Goal: Check status: Check status

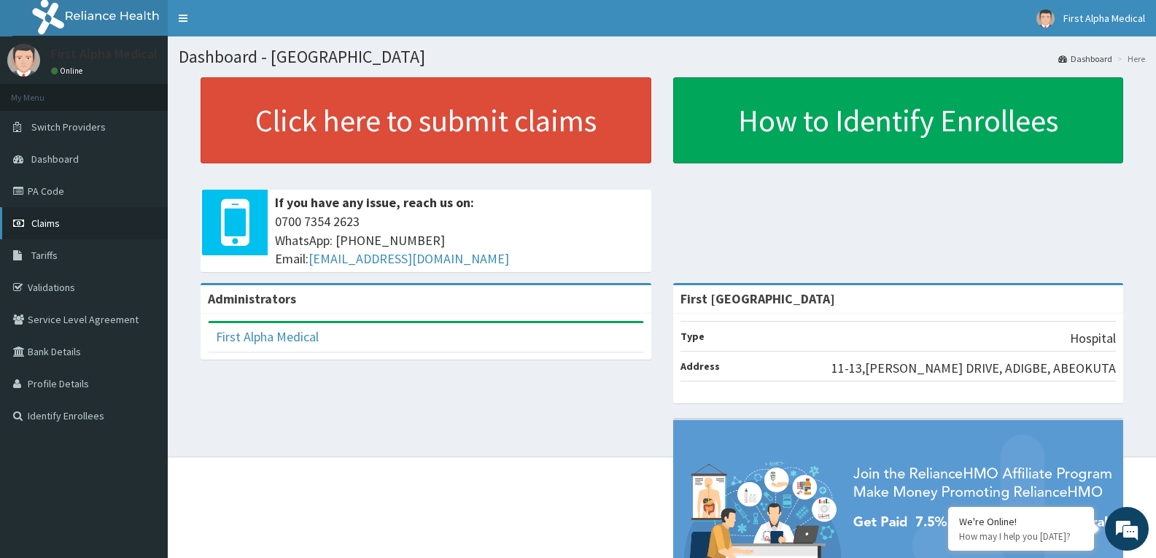
click at [35, 225] on span "Claims" at bounding box center [45, 223] width 28 height 13
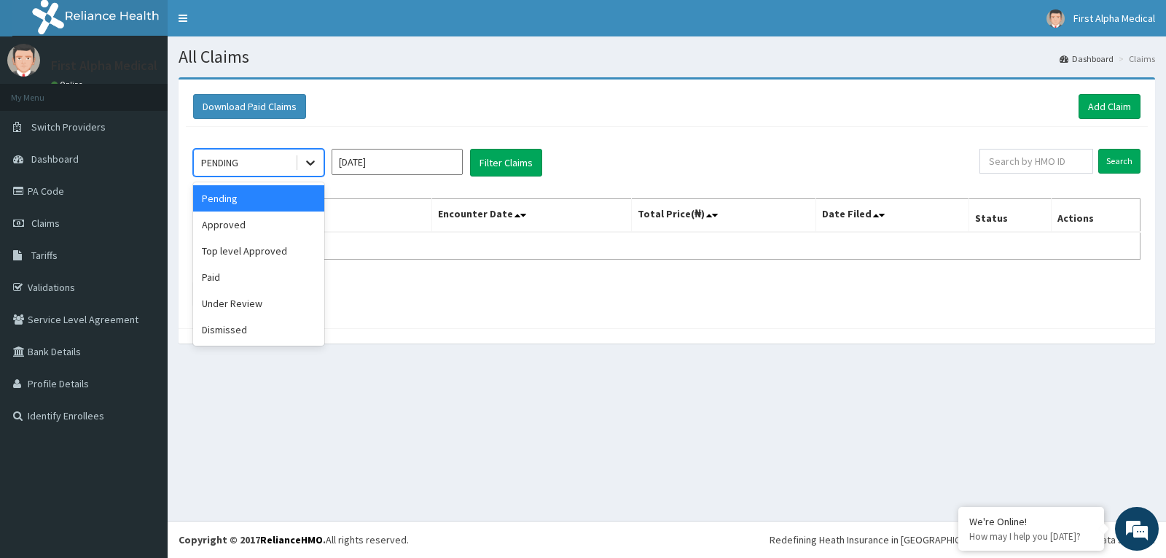
click at [305, 167] on icon at bounding box center [310, 162] width 15 height 15
click at [247, 225] on div "Approved" at bounding box center [258, 224] width 131 height 26
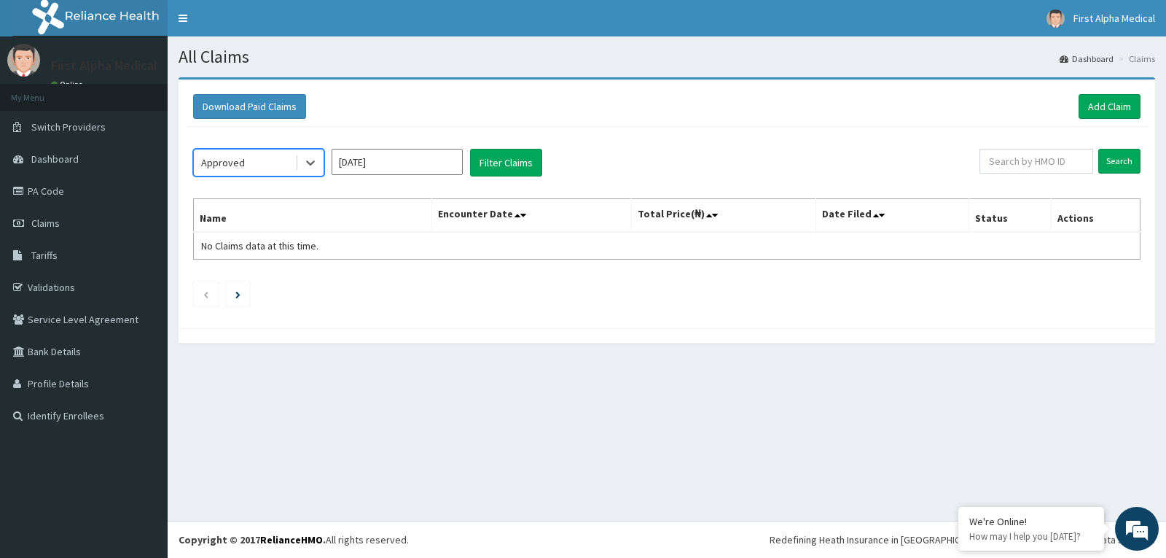
click at [424, 162] on input "[DATE]" at bounding box center [397, 162] width 131 height 26
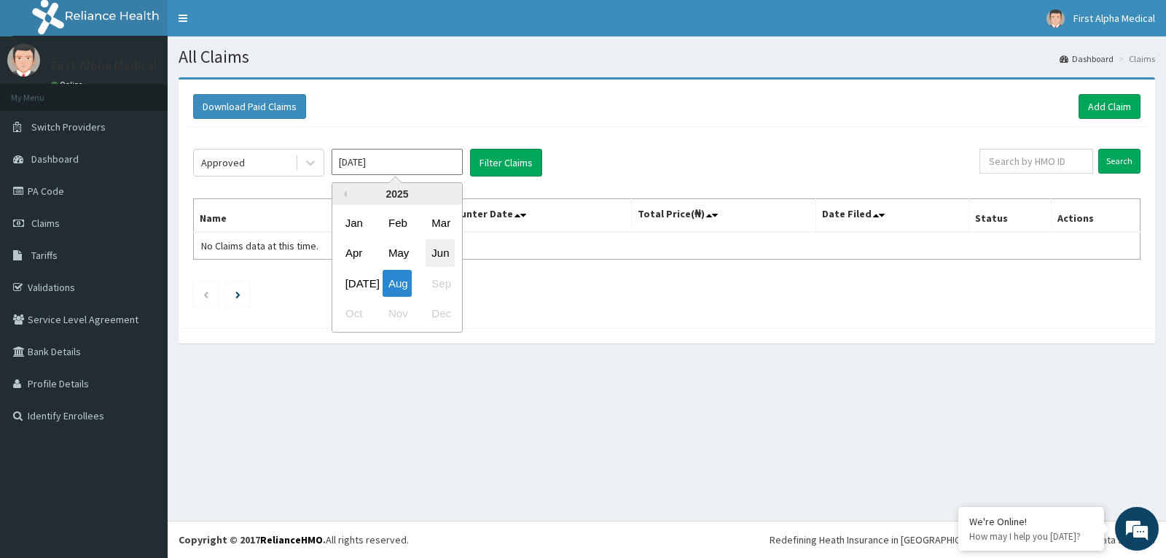
click at [440, 241] on div "Jun" at bounding box center [440, 253] width 29 height 27
type input "[DATE]"
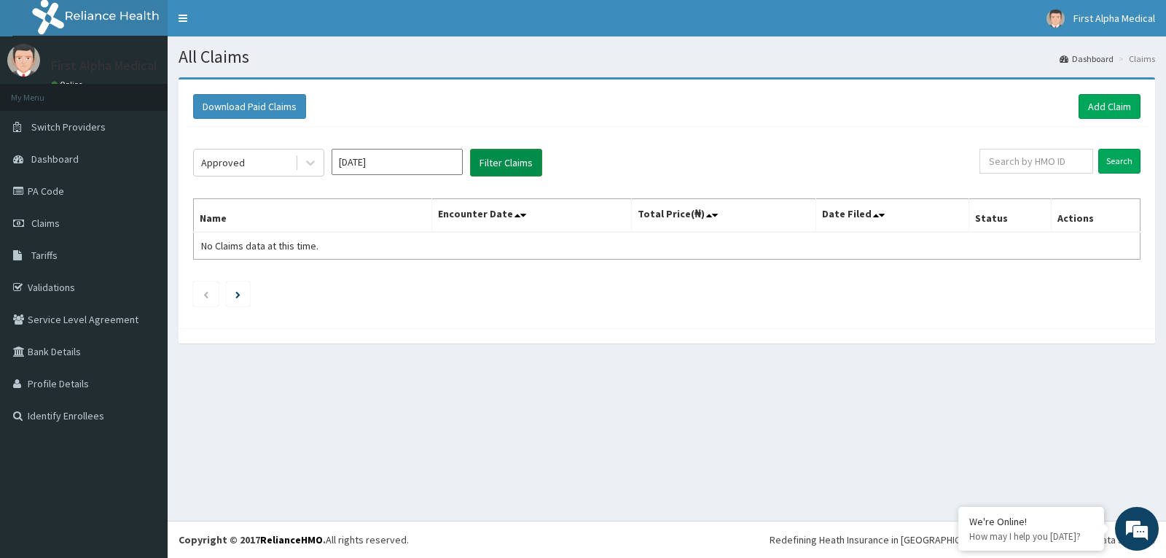
click at [527, 172] on button "Filter Claims" at bounding box center [506, 163] width 72 height 28
